Goal: Task Accomplishment & Management: Manage account settings

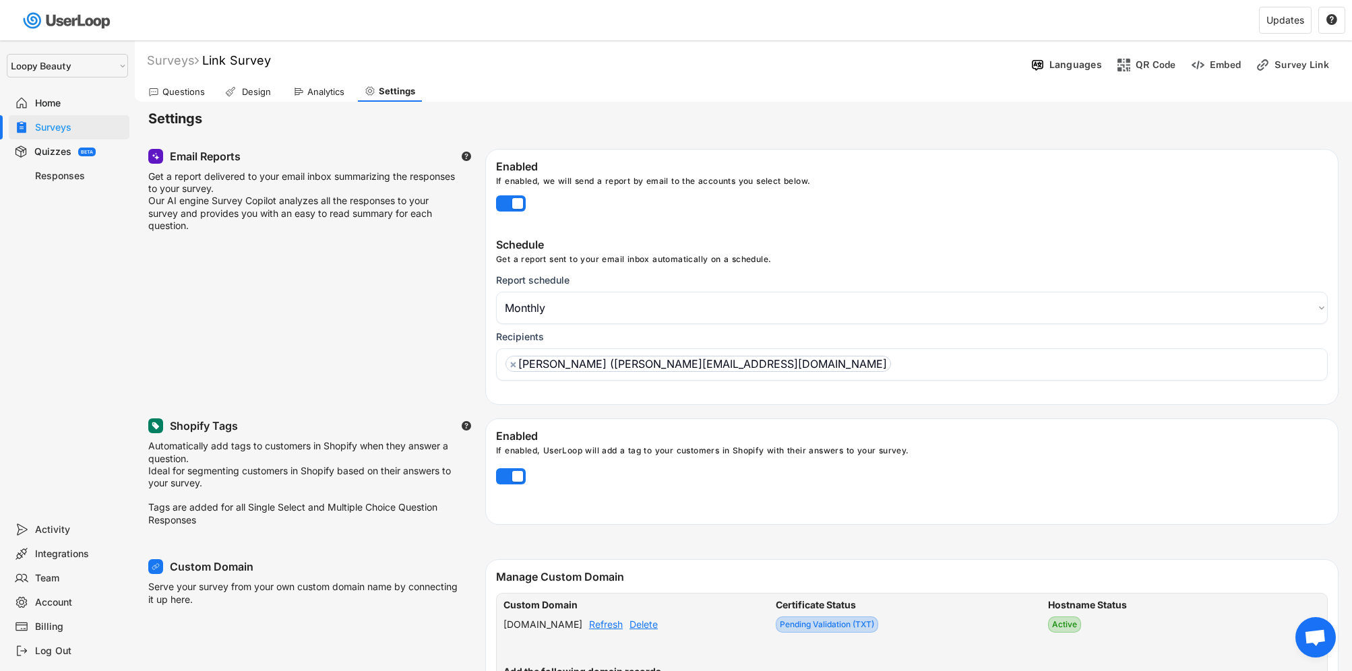
select select ""monthly""
select select ""1348695171700984260__LOOKUP__1621425969652x687239840058835000""
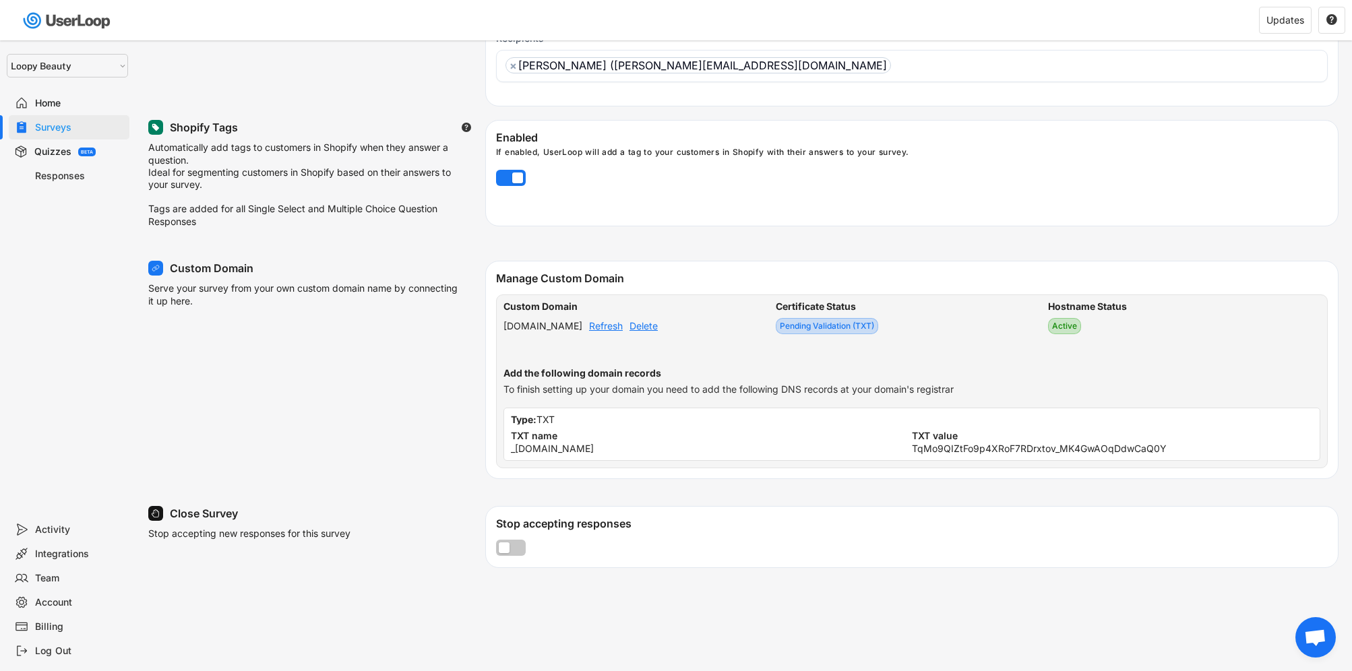
click at [658, 331] on div "Delete" at bounding box center [643, 325] width 28 height 9
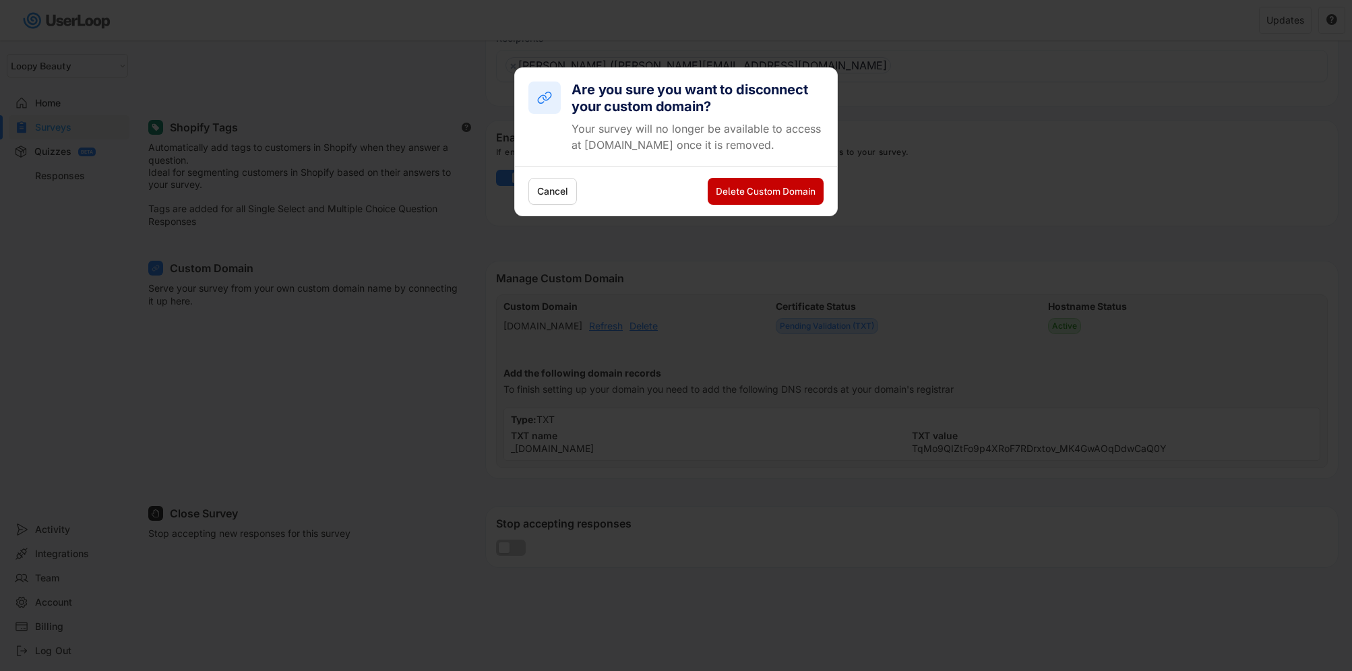
click at [799, 184] on button "Delete Custom Domain" at bounding box center [766, 191] width 116 height 27
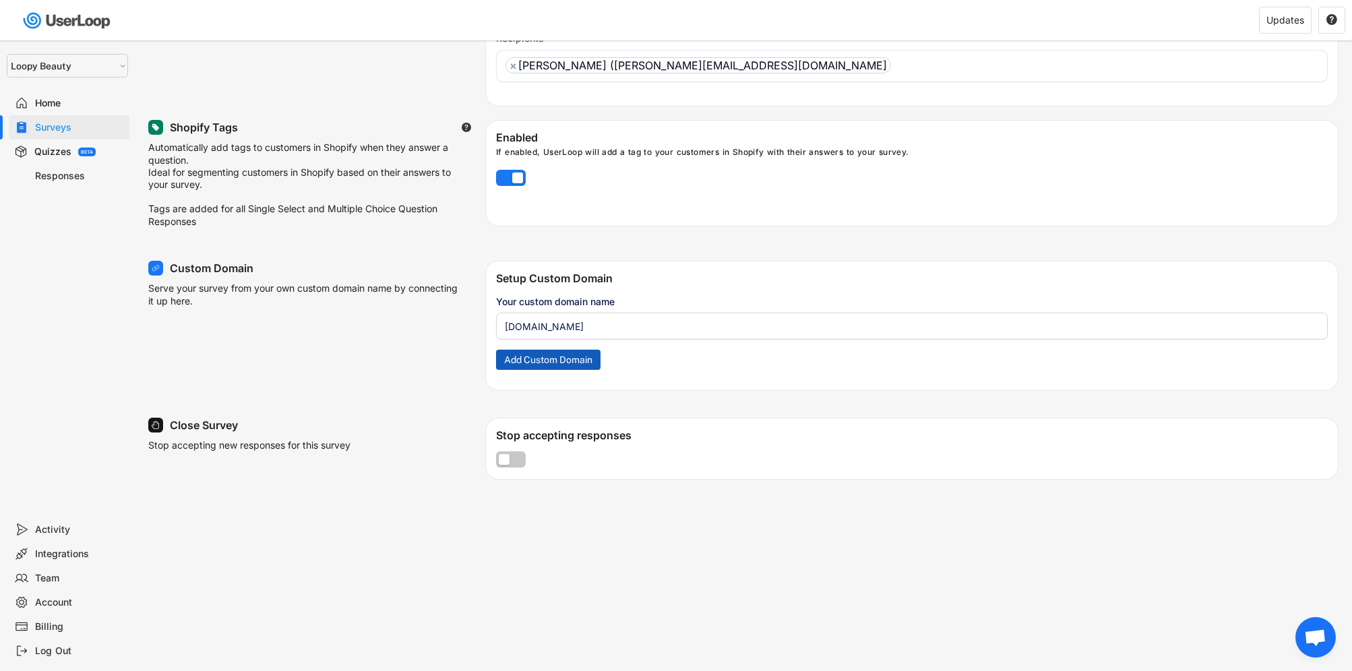
click at [569, 367] on button "Add Custom Domain" at bounding box center [548, 360] width 104 height 20
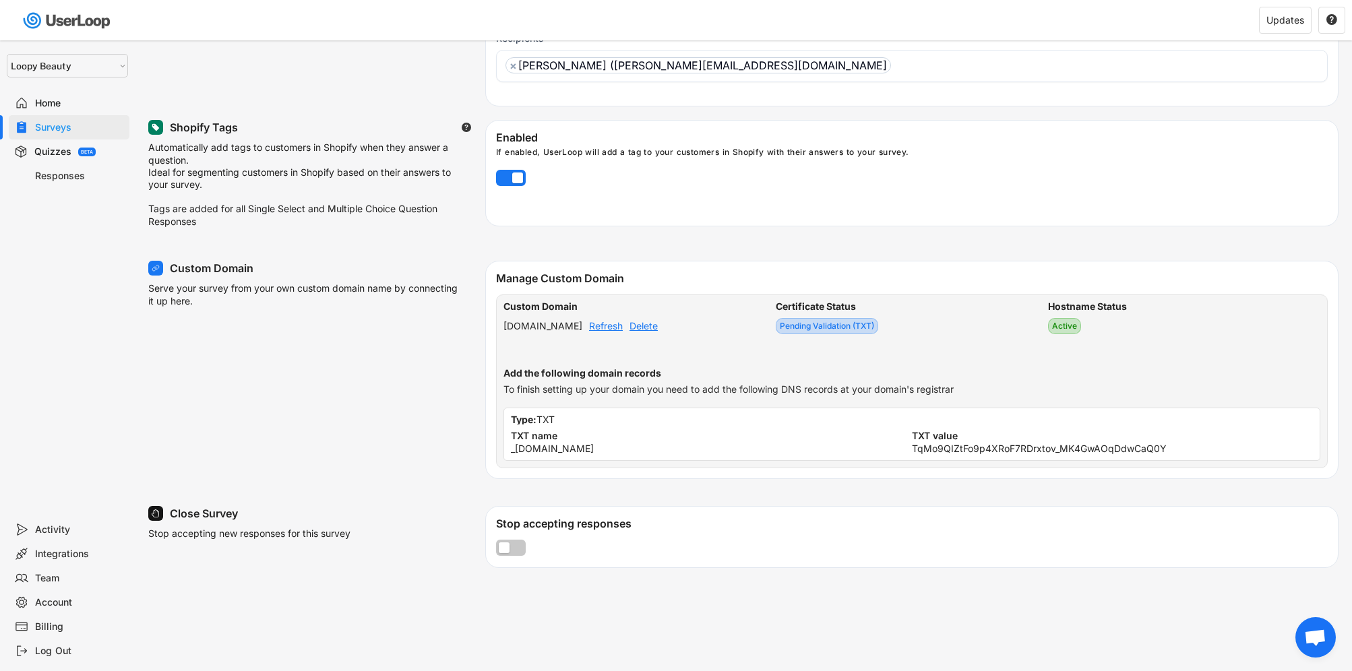
click at [623, 331] on div "Refresh" at bounding box center [606, 325] width 34 height 9
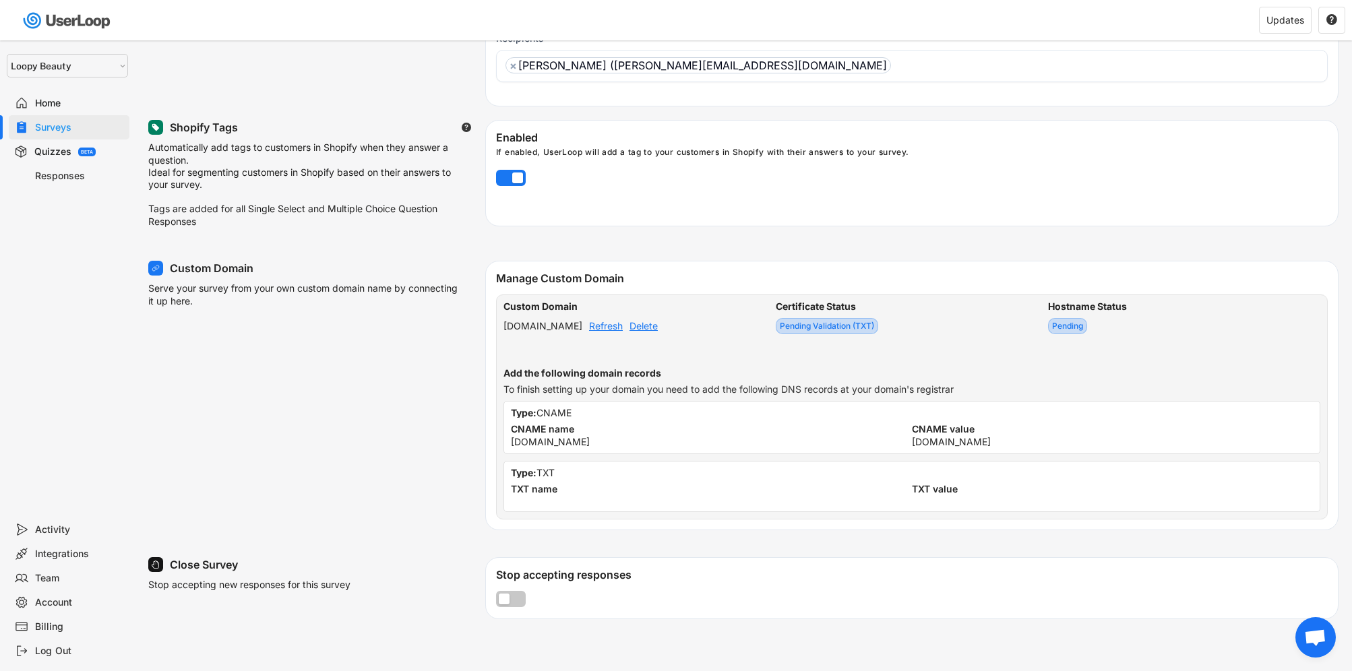
click at [623, 331] on div "Refresh" at bounding box center [606, 325] width 34 height 9
click at [720, 356] on div "Custom Domain [DOMAIN_NAME] Refresh Delete Certificate Status Pending Validatio…" at bounding box center [912, 406] width 832 height 225
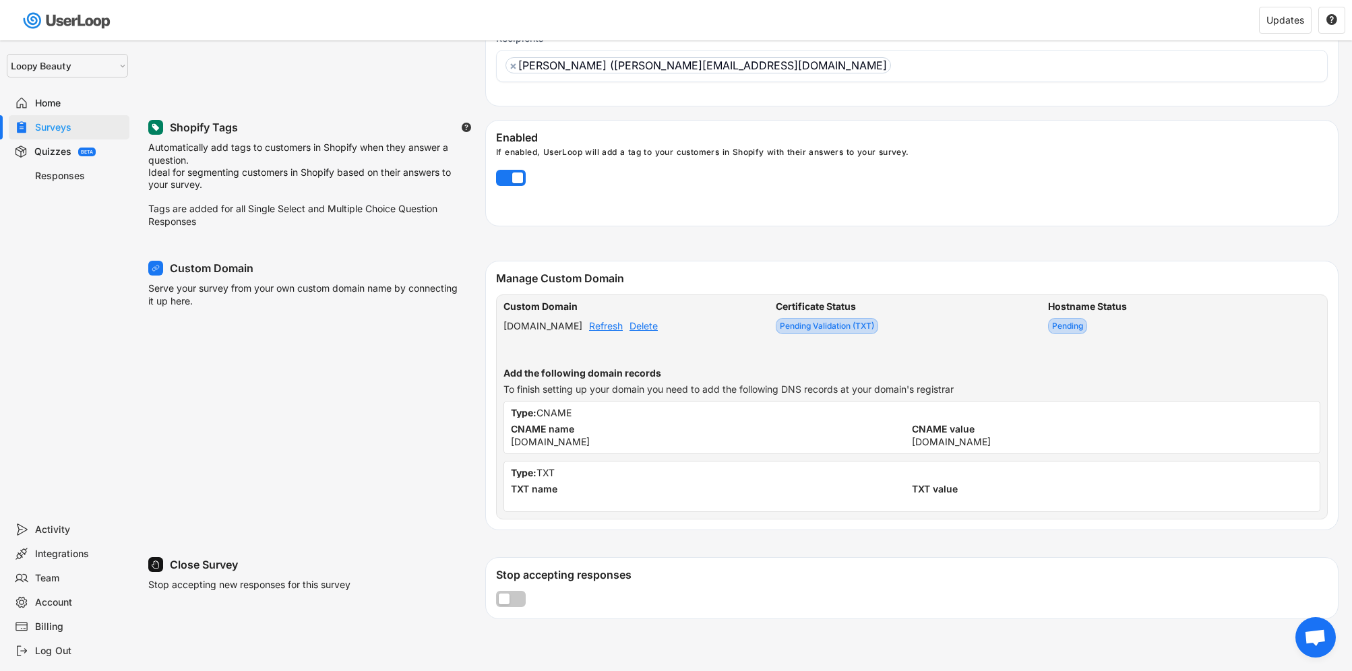
click at [623, 328] on div "Refresh" at bounding box center [606, 325] width 34 height 9
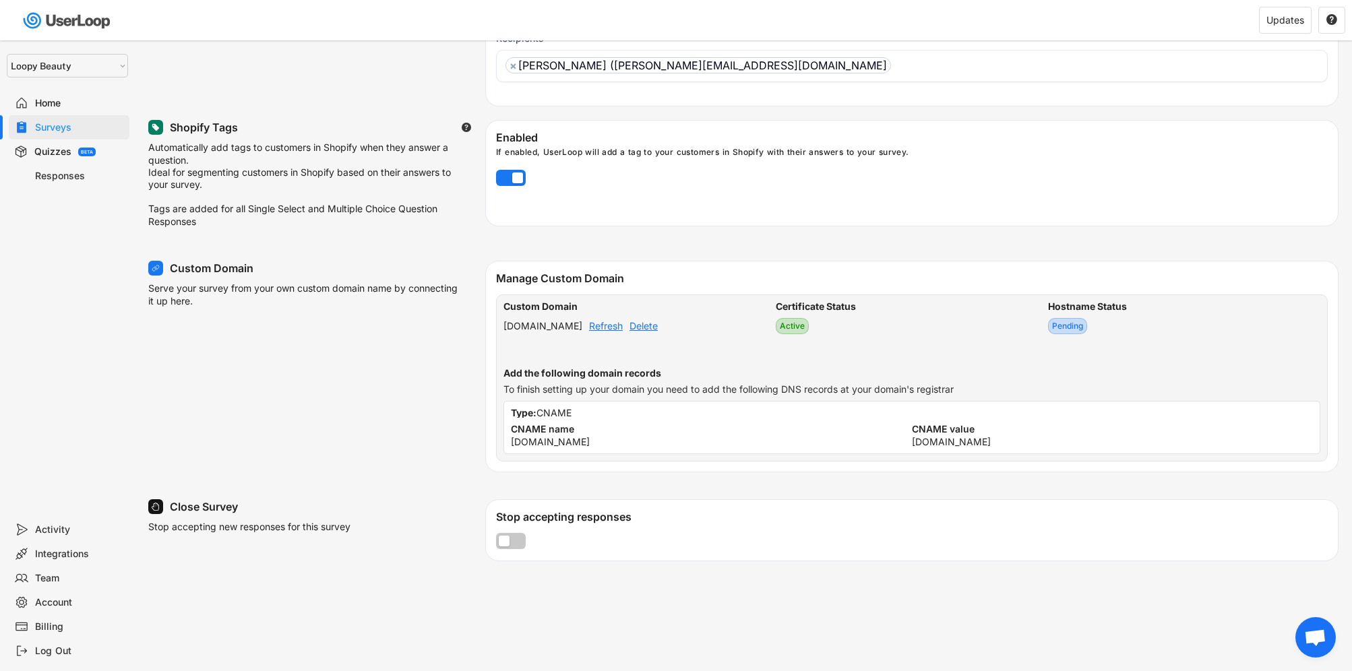
click at [623, 331] on div "Refresh" at bounding box center [606, 325] width 34 height 9
click at [580, 331] on div "[DOMAIN_NAME]" at bounding box center [542, 325] width 79 height 9
copy div "[DOMAIN_NAME]"
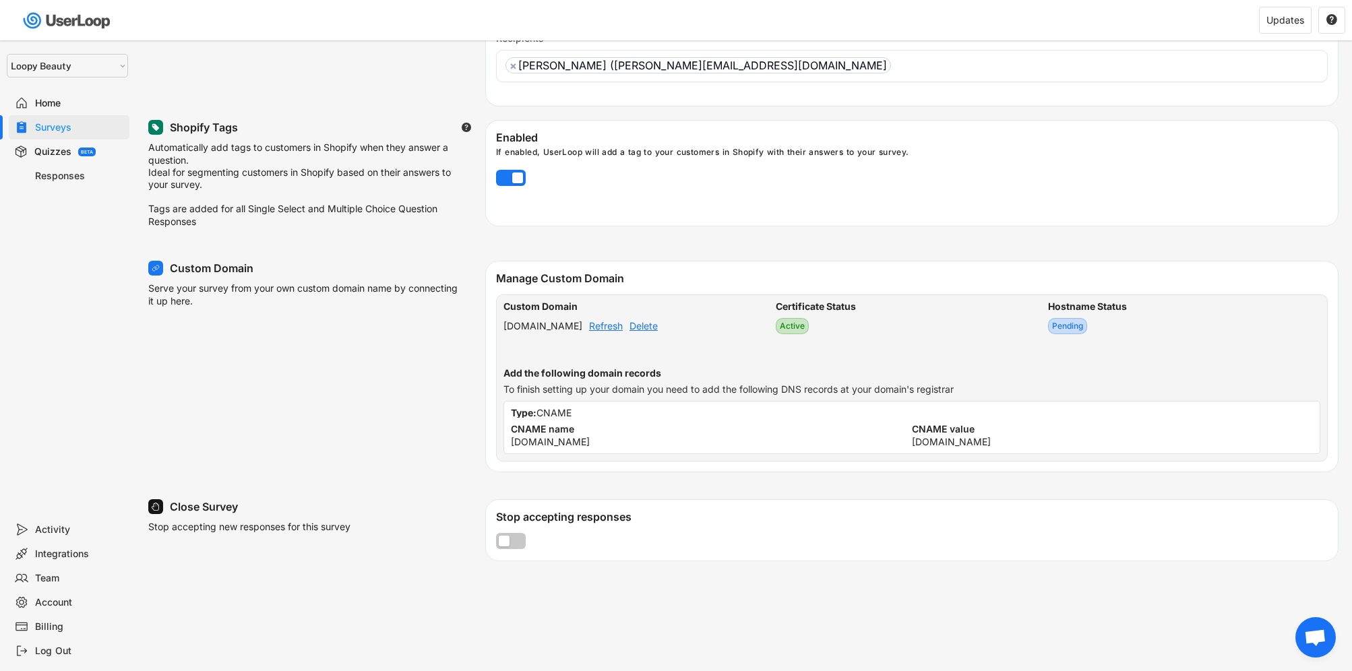
click at [623, 331] on div "Refresh" at bounding box center [606, 325] width 34 height 9
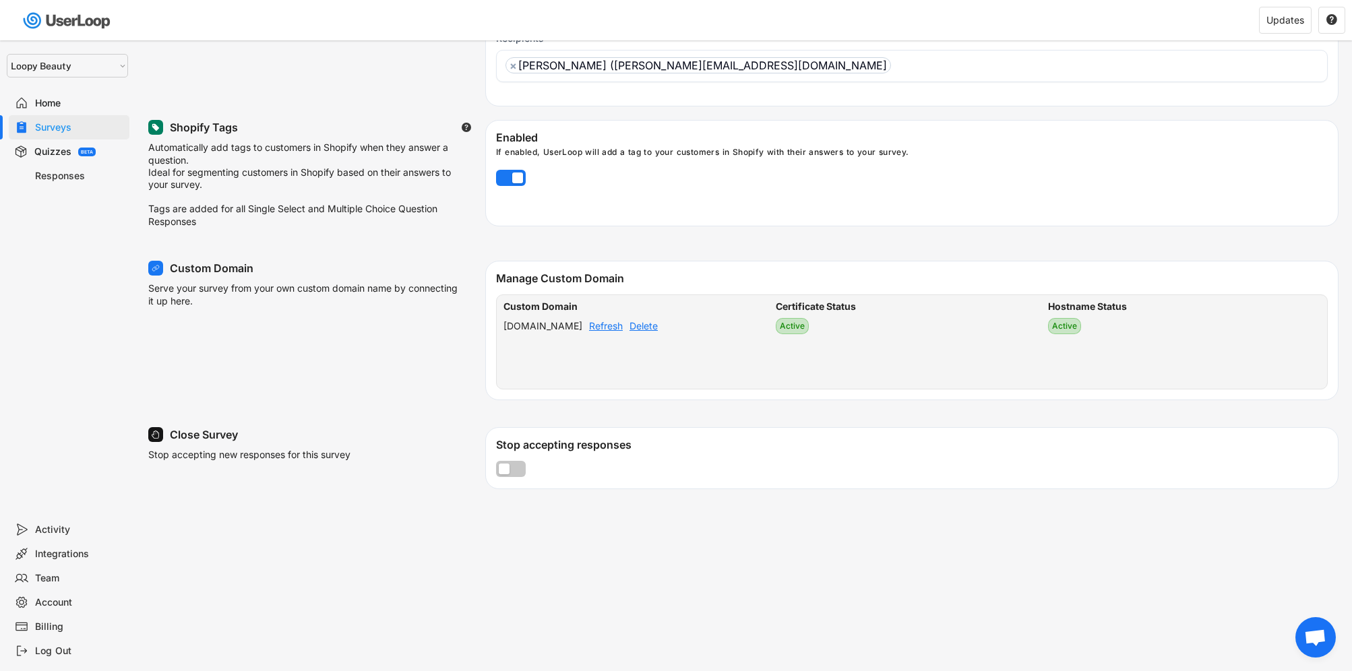
click at [582, 330] on div "[DOMAIN_NAME]" at bounding box center [542, 325] width 79 height 9
copy div "[DOMAIN_NAME]"
click at [623, 330] on div "Refresh" at bounding box center [606, 325] width 34 height 9
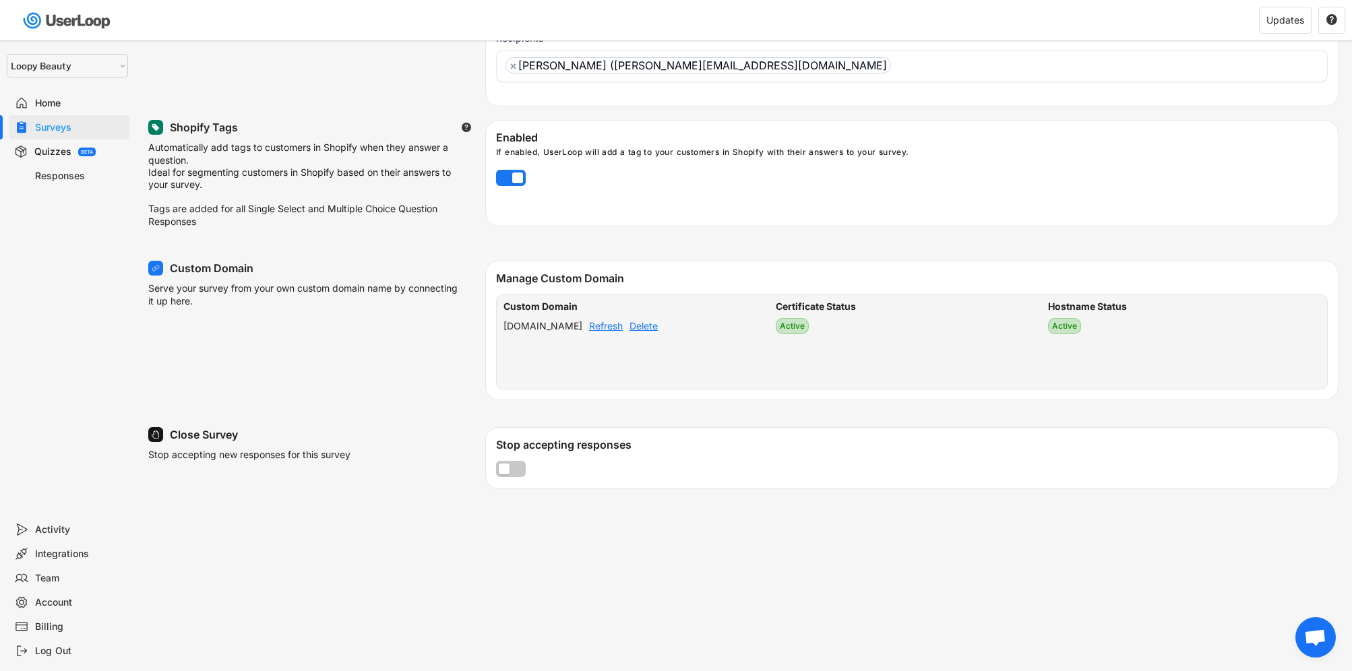
click at [623, 331] on div "Refresh" at bounding box center [606, 325] width 34 height 9
click at [658, 331] on div "Delete" at bounding box center [643, 325] width 28 height 9
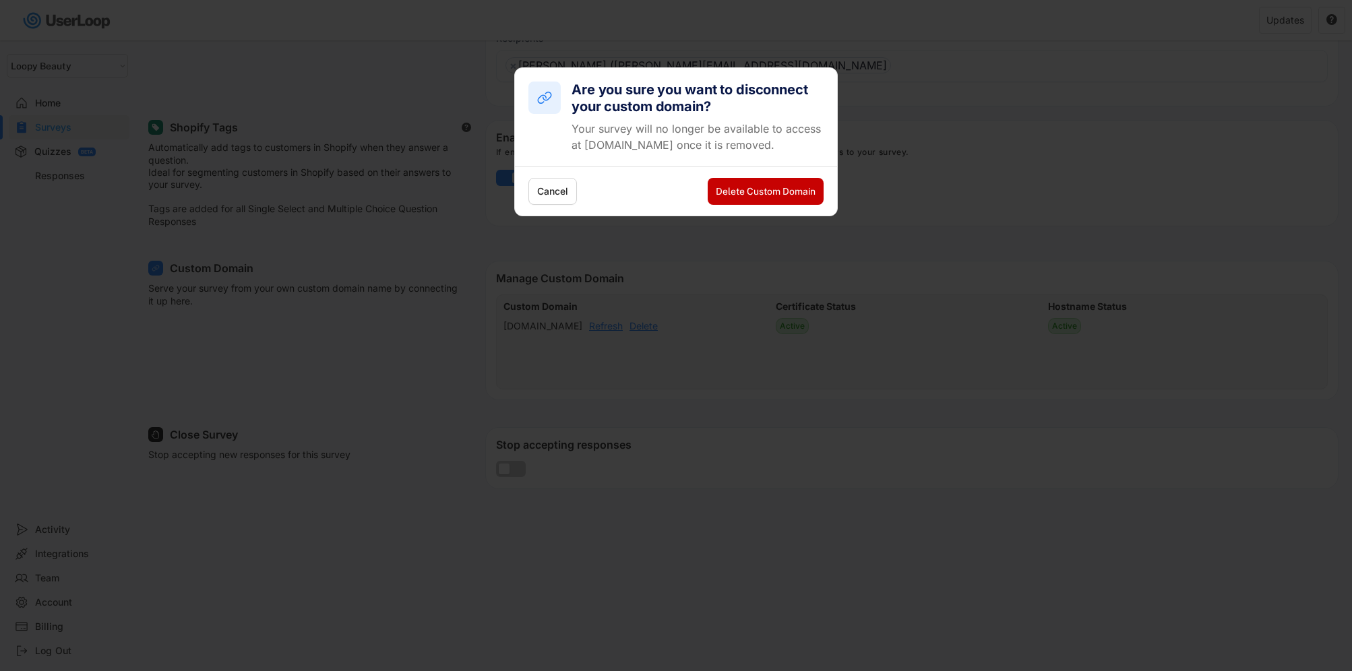
click at [794, 185] on button "Delete Custom Domain" at bounding box center [766, 191] width 116 height 27
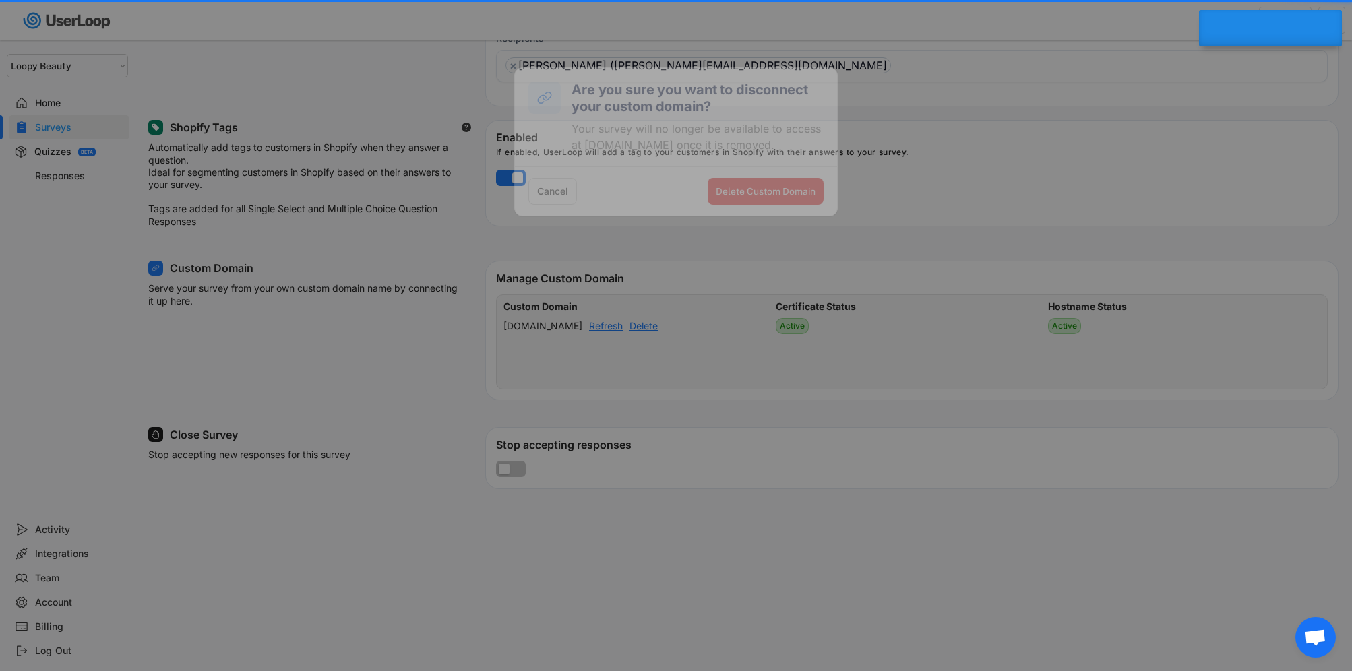
select select "1348695171700984260__LOOKUP__1621425946483x437467764361997950"
